Goal: Task Accomplishment & Management: Complete application form

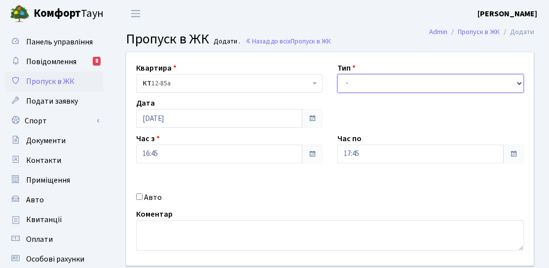
click at [399, 87] on select "- Доставка Таксі Гості Сервіс" at bounding box center [431, 83] width 187 height 19
select select "3"
click at [338, 74] on select "- Доставка Таксі Гості Сервіс" at bounding box center [431, 83] width 187 height 19
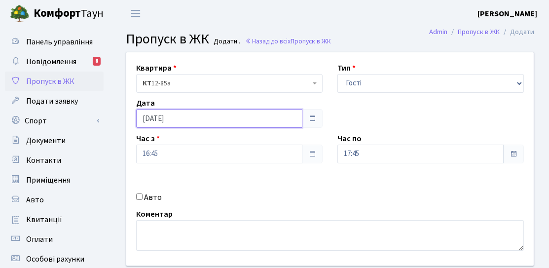
click at [204, 120] on input "[DATE]" at bounding box center [219, 118] width 166 height 19
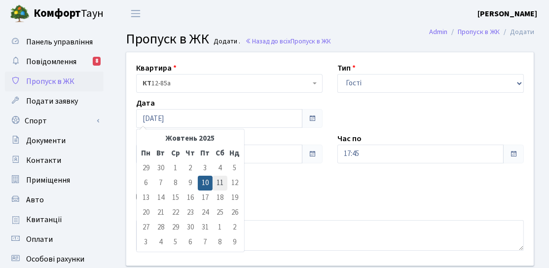
click at [218, 182] on td "11" at bounding box center [220, 183] width 15 height 15
type input "[DATE]"
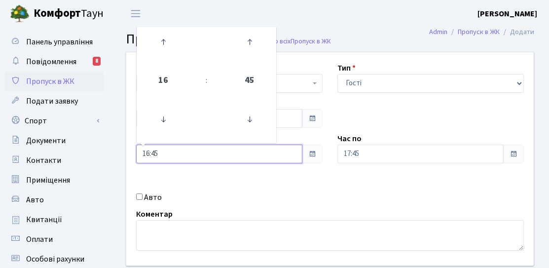
click at [196, 150] on input "16:45" at bounding box center [219, 154] width 166 height 19
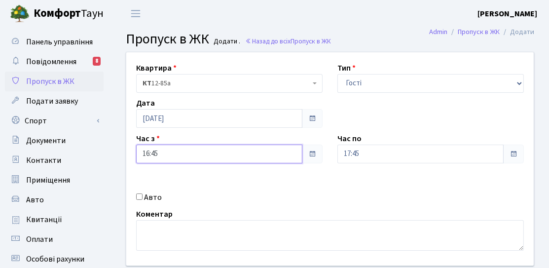
click at [188, 158] on input "16:45" at bounding box center [219, 154] width 166 height 19
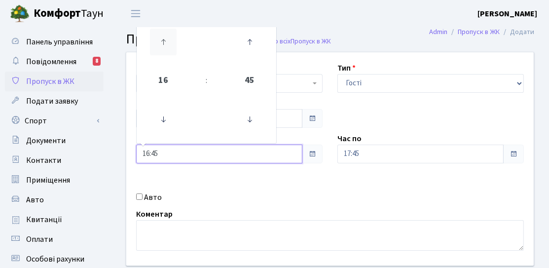
click at [161, 41] on icon at bounding box center [163, 42] width 27 height 27
click at [162, 42] on icon at bounding box center [163, 42] width 27 height 27
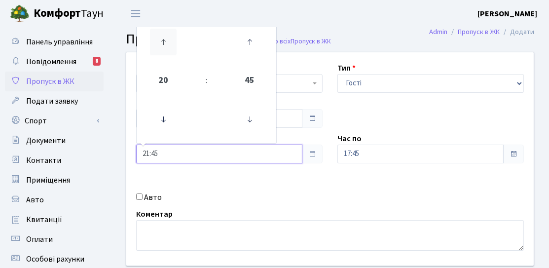
click at [162, 42] on icon at bounding box center [163, 42] width 27 height 27
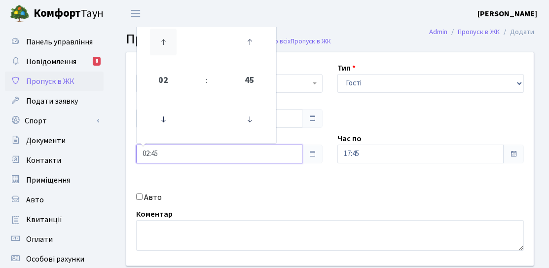
click at [162, 42] on icon at bounding box center [163, 42] width 27 height 27
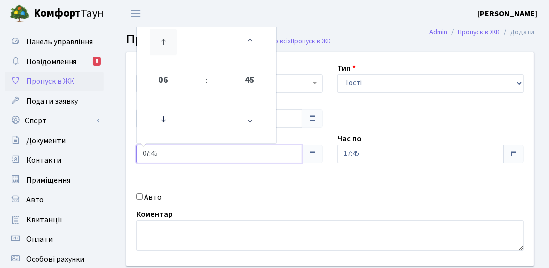
click at [162, 42] on icon at bounding box center [163, 42] width 27 height 27
click at [154, 118] on icon at bounding box center [163, 119] width 27 height 27
click at [257, 114] on icon at bounding box center [249, 119] width 27 height 27
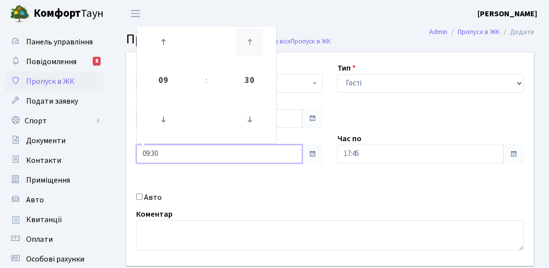
click at [249, 39] on icon at bounding box center [249, 42] width 27 height 27
type input "09:45"
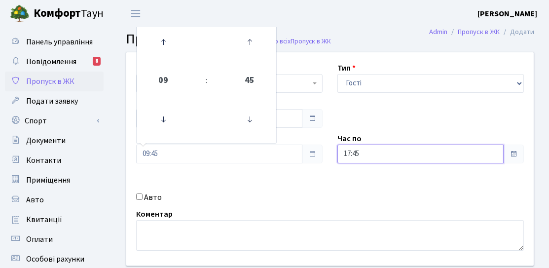
click at [379, 151] on input "17:45" at bounding box center [421, 154] width 166 height 19
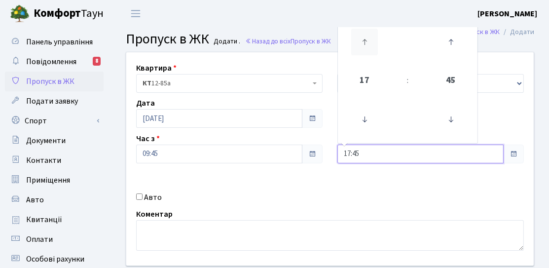
click at [365, 43] on icon at bounding box center [364, 42] width 27 height 27
click at [365, 42] on icon at bounding box center [364, 42] width 27 height 27
click at [365, 45] on icon at bounding box center [364, 42] width 27 height 27
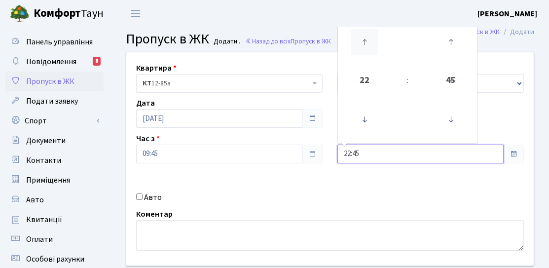
click at [365, 45] on icon at bounding box center [364, 42] width 27 height 27
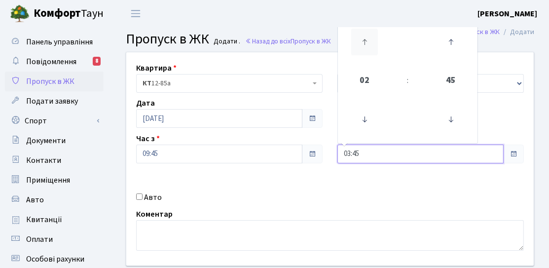
click at [365, 45] on icon at bounding box center [364, 42] width 27 height 27
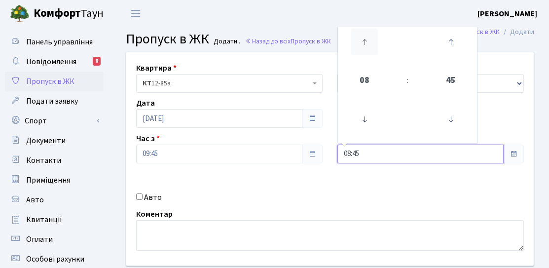
click at [365, 45] on icon at bounding box center [364, 42] width 27 height 27
type input "12:45"
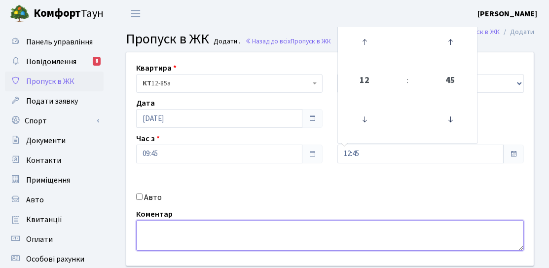
click at [302, 240] on textarea at bounding box center [330, 235] width 388 height 31
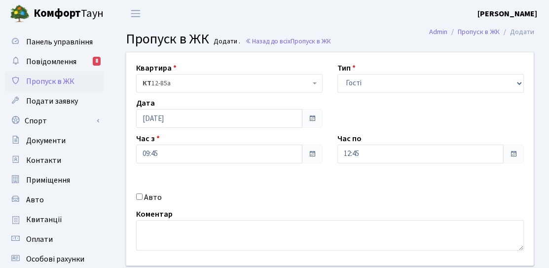
click at [282, 181] on div "Квартира <b>КТ</b>&nbsp;&nbsp;&nbsp;&nbsp;12-85а КТ 12-85а Тип - Доставка Таксі…" at bounding box center [330, 158] width 422 height 213
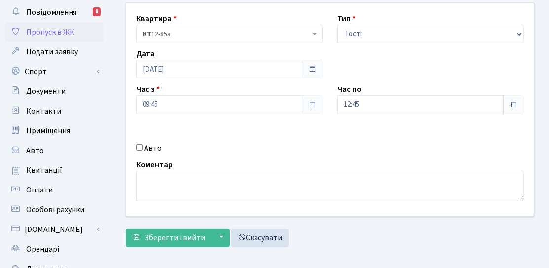
click at [153, 148] on label "Авто" at bounding box center [153, 148] width 18 height 12
click at [143, 148] on input "Авто" at bounding box center [139, 147] width 6 height 6
checkbox input "true"
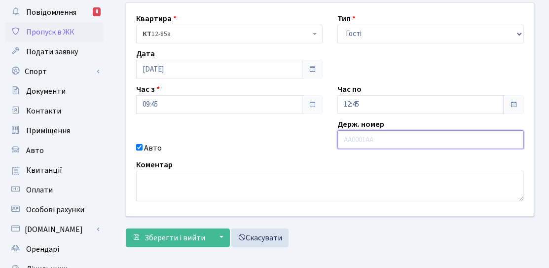
paste input "AA0107PT"
type input "AA0107PT"
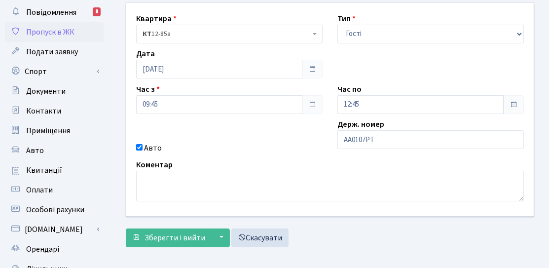
click at [322, 148] on div "Авто" at bounding box center [229, 148] width 201 height 12
click at [170, 237] on span "Зберегти і вийти" at bounding box center [175, 237] width 61 height 11
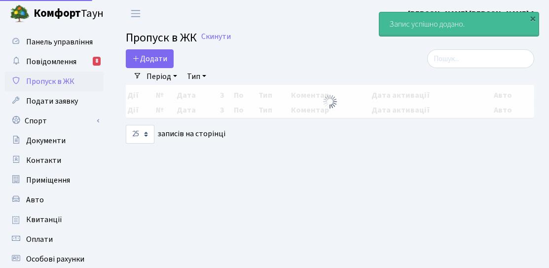
select select "25"
